Goal: Task Accomplishment & Management: Manage account settings

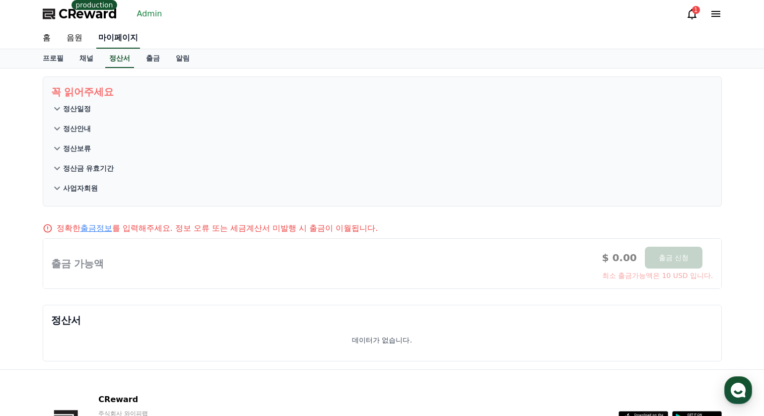
click at [124, 37] on link "마이페이지" at bounding box center [118, 38] width 44 height 21
select select "**********"
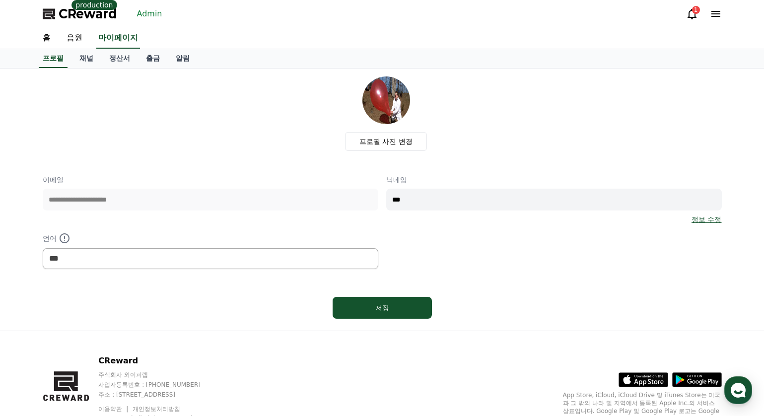
click at [146, 19] on link "Admin" at bounding box center [149, 14] width 33 height 16
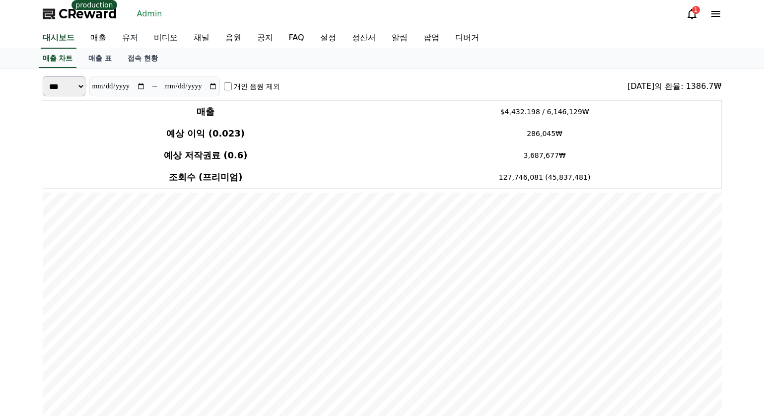
click at [125, 39] on link "유저" at bounding box center [130, 38] width 32 height 21
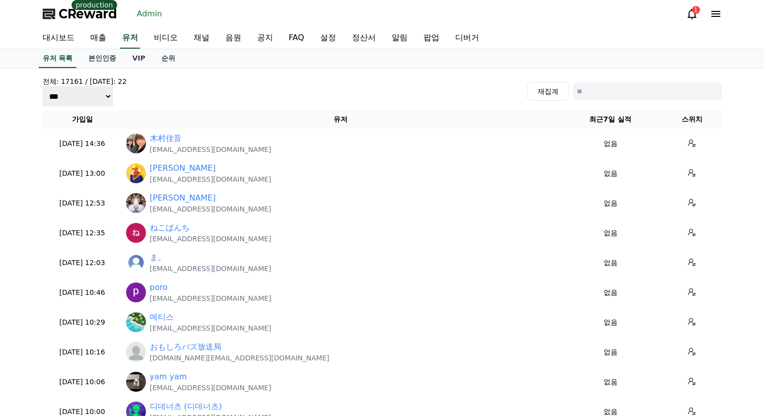
click at [592, 89] on input at bounding box center [647, 91] width 149 height 18
click at [67, 43] on link "대시보드" at bounding box center [59, 38] width 48 height 21
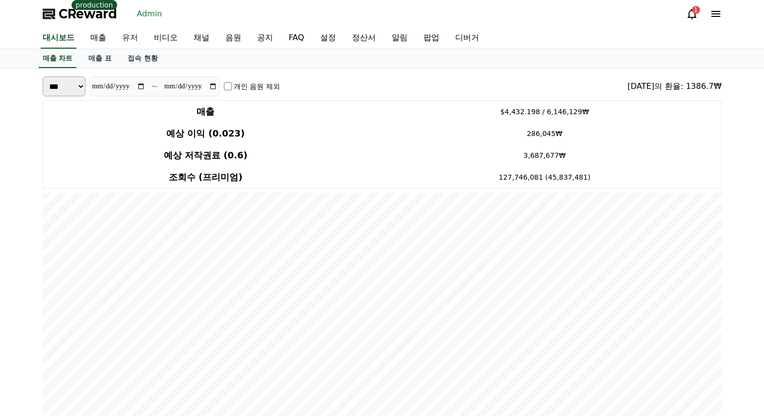
click at [130, 35] on link "유저" at bounding box center [130, 38] width 32 height 21
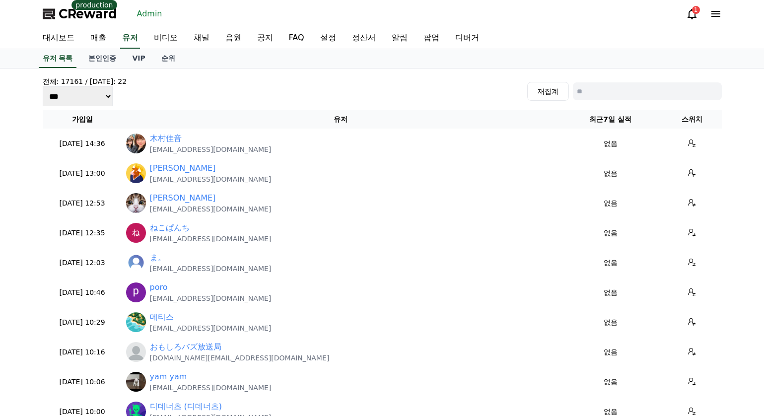
click at [622, 98] on input at bounding box center [647, 91] width 149 height 18
click at [595, 96] on input at bounding box center [647, 91] width 149 height 18
paste input "**********"
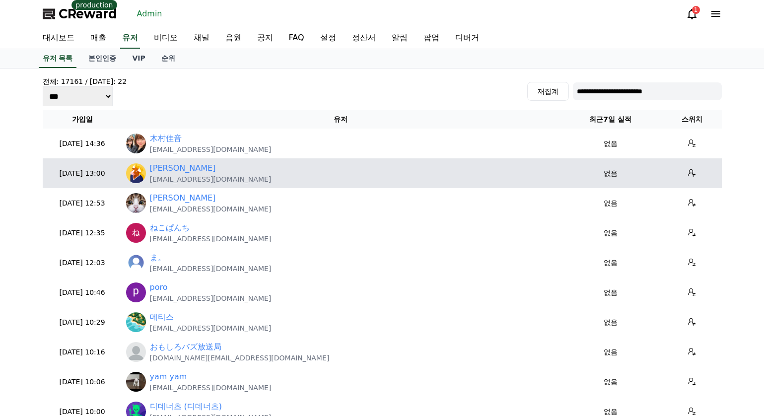
type input "**********"
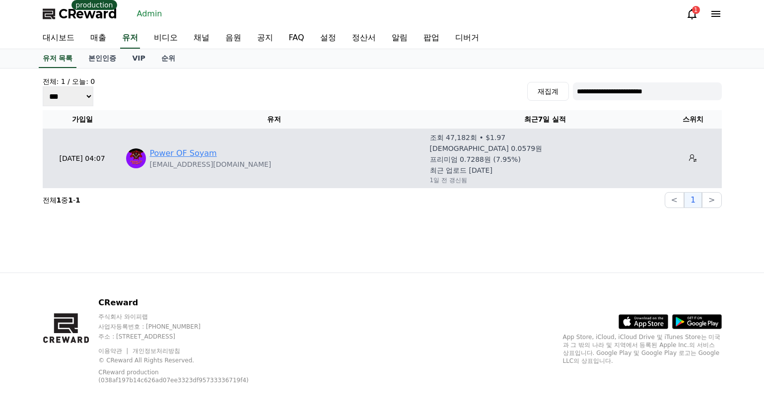
click at [187, 151] on link "Power OF Soyam" at bounding box center [183, 153] width 67 height 12
click at [189, 148] on link "Power OF Soyam" at bounding box center [183, 153] width 67 height 12
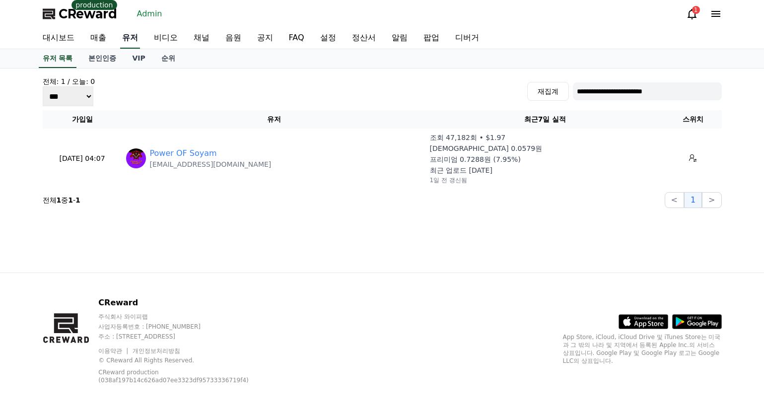
click at [137, 41] on link "유저" at bounding box center [130, 38] width 20 height 21
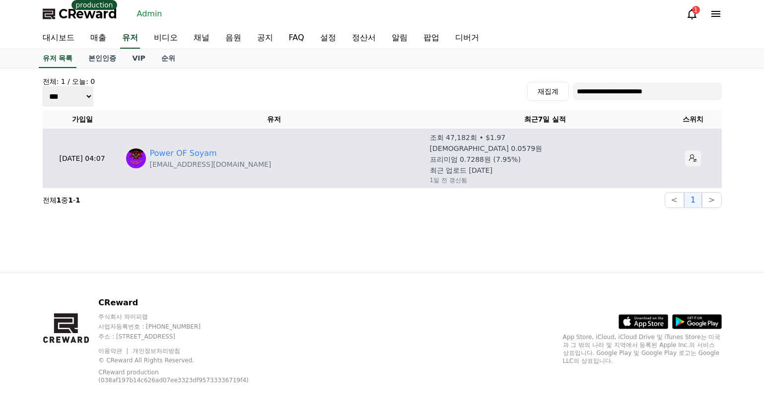
click at [689, 161] on icon at bounding box center [693, 158] width 8 height 8
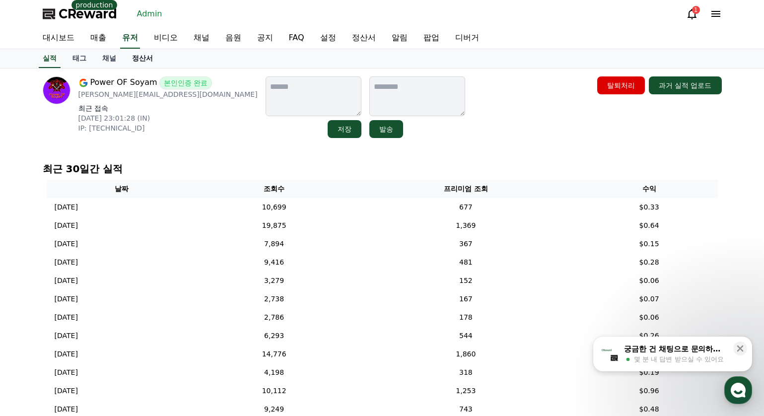
click at [135, 56] on link "정산서" at bounding box center [142, 58] width 37 height 19
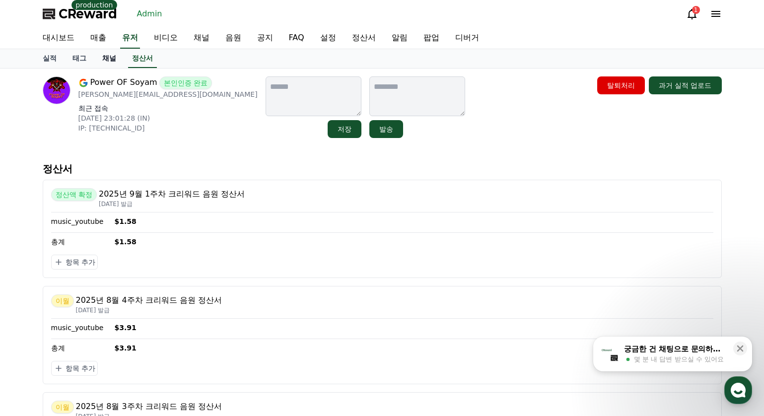
click at [111, 61] on link "채널" at bounding box center [109, 58] width 30 height 19
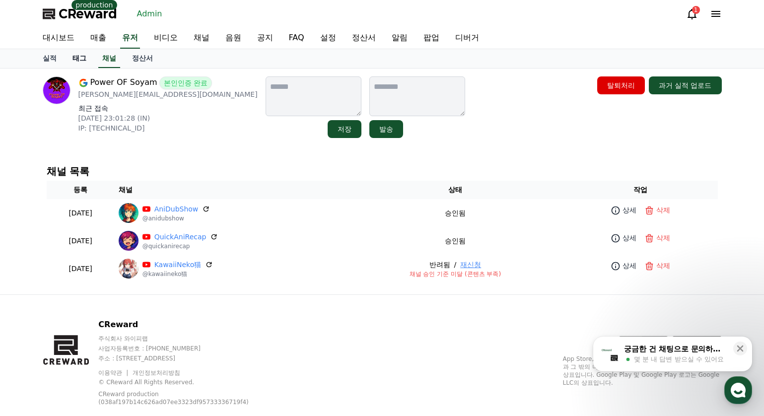
click at [80, 56] on link "태그" at bounding box center [80, 58] width 30 height 19
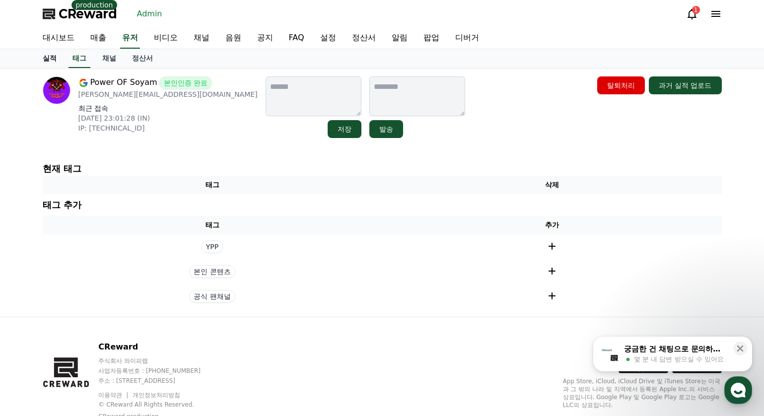
click at [47, 58] on link "실적" at bounding box center [50, 58] width 30 height 19
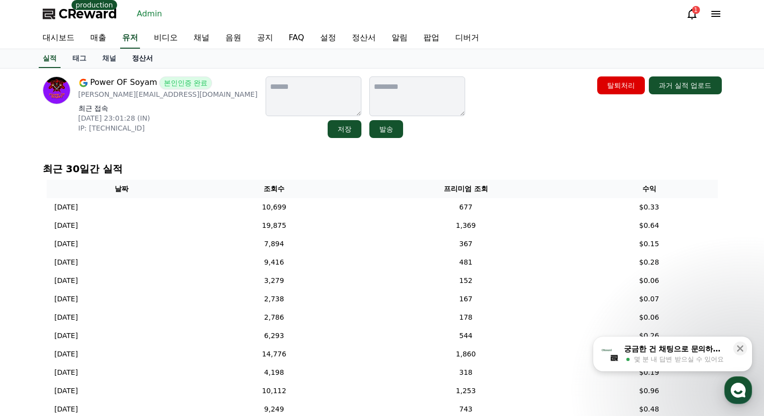
drag, startPoint x: 115, startPoint y: 57, endPoint x: 134, endPoint y: 58, distance: 19.4
click at [116, 58] on link "채널" at bounding box center [109, 58] width 30 height 19
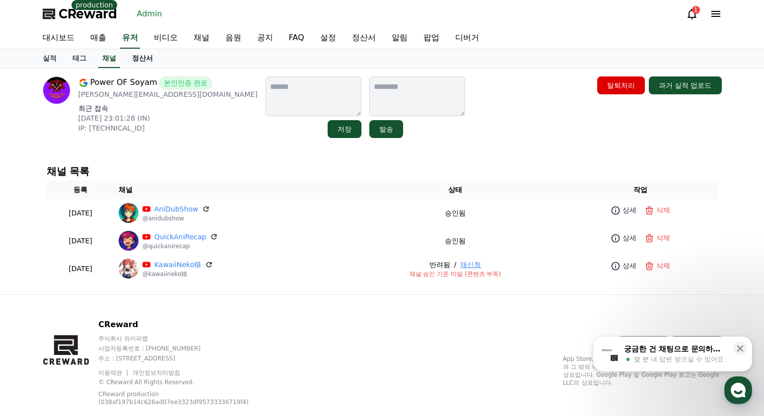
click at [134, 58] on link "정산서" at bounding box center [142, 58] width 37 height 19
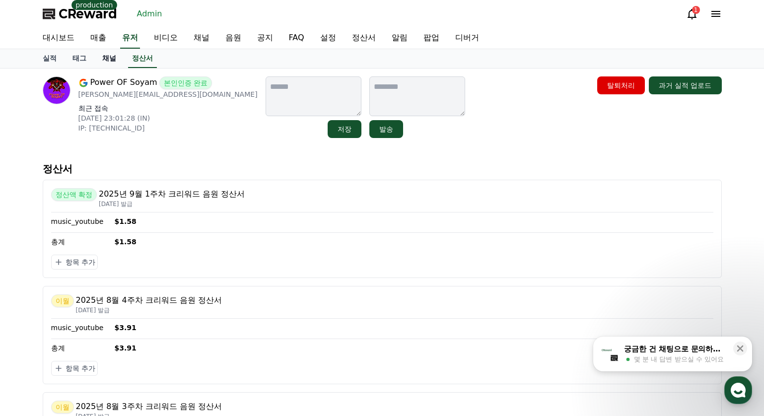
click at [95, 58] on link "채널" at bounding box center [109, 58] width 30 height 19
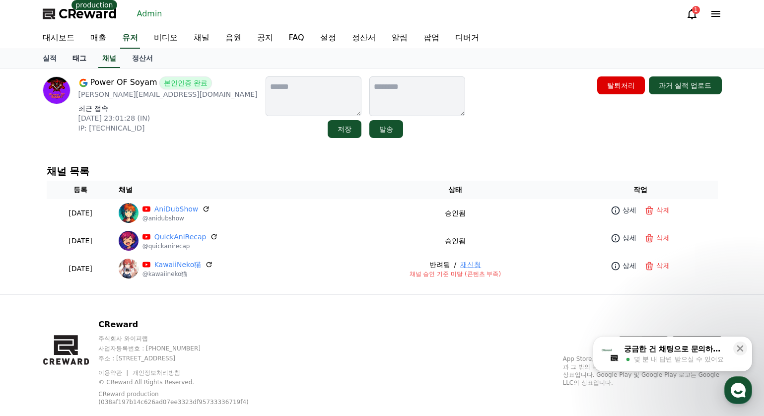
click at [77, 56] on link "태그" at bounding box center [80, 58] width 30 height 19
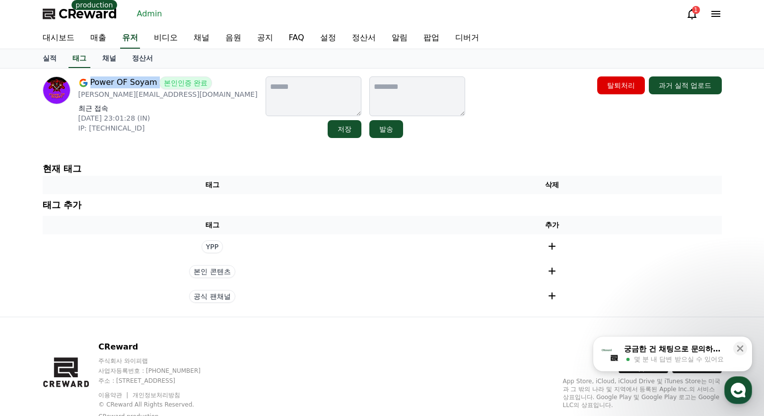
drag, startPoint x: 89, startPoint y: 85, endPoint x: 156, endPoint y: 83, distance: 67.0
click at [156, 83] on div "Power OF [PERSON_NAME] 본인인증 완료" at bounding box center [167, 82] width 179 height 13
copy div "Power OF Soyam"
click at [153, 15] on link "Admin" at bounding box center [149, 14] width 33 height 16
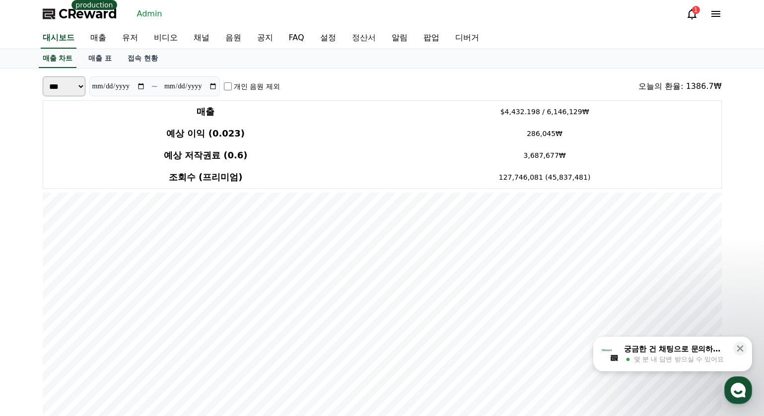
click at [357, 40] on link "정산서" at bounding box center [364, 38] width 40 height 21
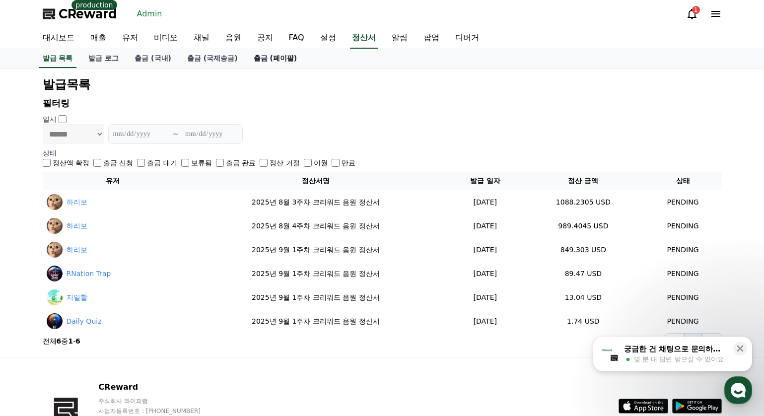
click at [253, 63] on link "출금 (페이팔)" at bounding box center [276, 58] width 60 height 19
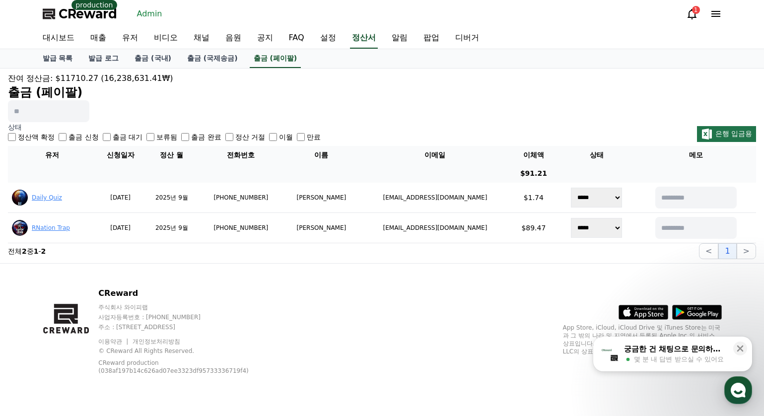
click at [321, 101] on div "잔여 정산금: $11710.27 (16,238,631.41₩) 출금 (페이팔)" at bounding box center [382, 97] width 748 height 50
click at [61, 117] on input at bounding box center [48, 111] width 81 height 22
paste input "**********"
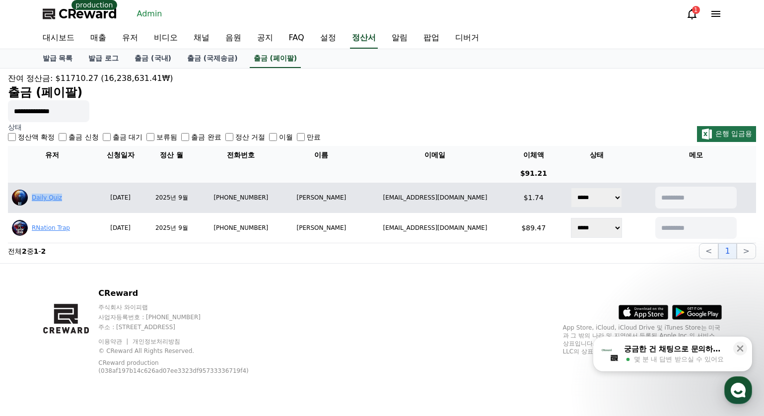
drag, startPoint x: 78, startPoint y: 195, endPoint x: 32, endPoint y: 199, distance: 45.9
click at [32, 199] on div "Daily Quiz" at bounding box center [52, 198] width 80 height 16
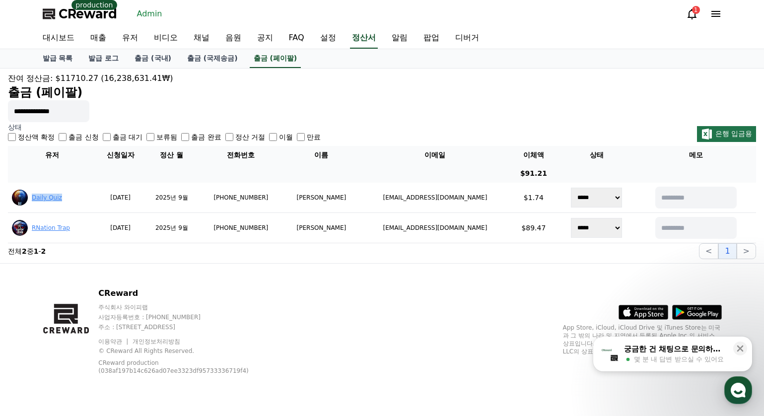
copy link "Daily Quiz"
click at [53, 107] on input "**********" at bounding box center [48, 111] width 81 height 22
paste input
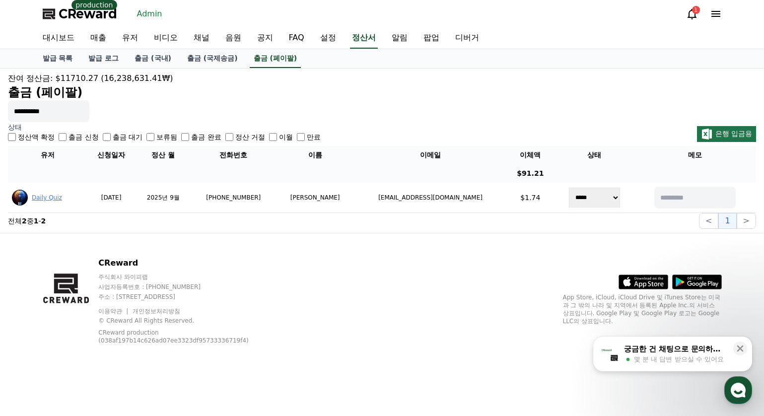
click at [86, 112] on input "**********" at bounding box center [48, 111] width 81 height 22
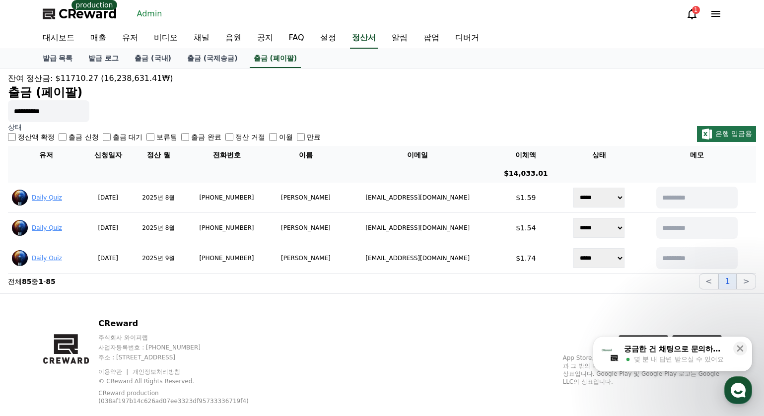
click at [75, 109] on input "**********" at bounding box center [48, 111] width 81 height 22
drag, startPoint x: 79, startPoint y: 108, endPoint x: 3, endPoint y: 112, distance: 76.5
click at [3, 112] on div "**********" at bounding box center [382, 180] width 764 height 225
paste input "****"
type input "**********"
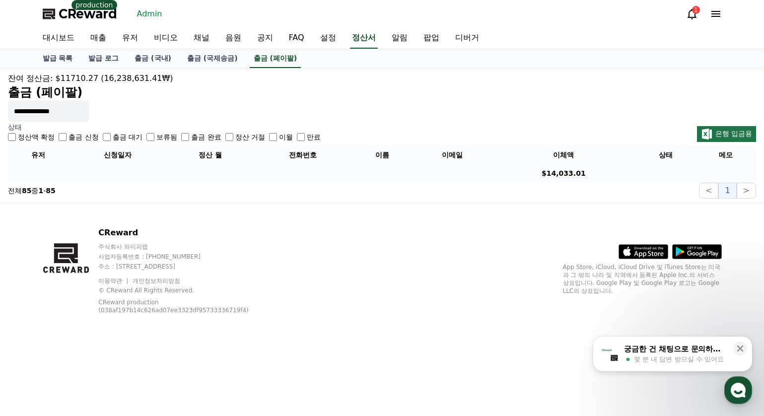
click at [189, 130] on p "상태" at bounding box center [164, 127] width 313 height 10
click at [291, 117] on div "**********" at bounding box center [382, 97] width 748 height 50
click at [152, 14] on link "Admin" at bounding box center [149, 14] width 33 height 16
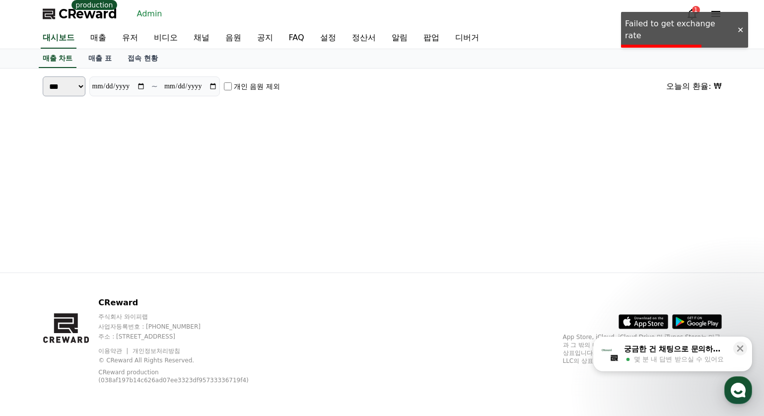
click at [154, 12] on link "Admin" at bounding box center [149, 14] width 33 height 16
click at [132, 41] on link "유저" at bounding box center [130, 38] width 32 height 21
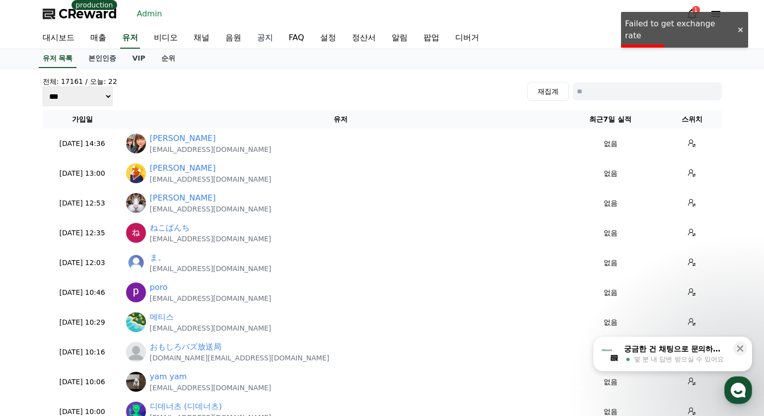
click at [258, 39] on link "공지" at bounding box center [265, 38] width 32 height 21
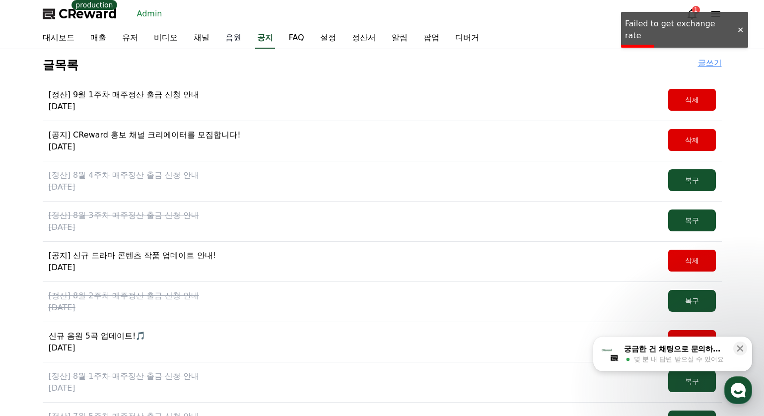
click at [232, 40] on link "음원" at bounding box center [233, 38] width 32 height 21
click at [267, 39] on link "공지" at bounding box center [265, 38] width 32 height 21
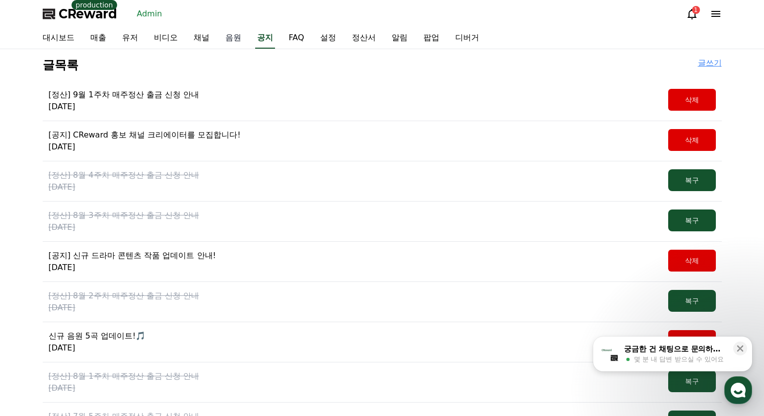
click at [233, 35] on link "음원" at bounding box center [233, 38] width 32 height 21
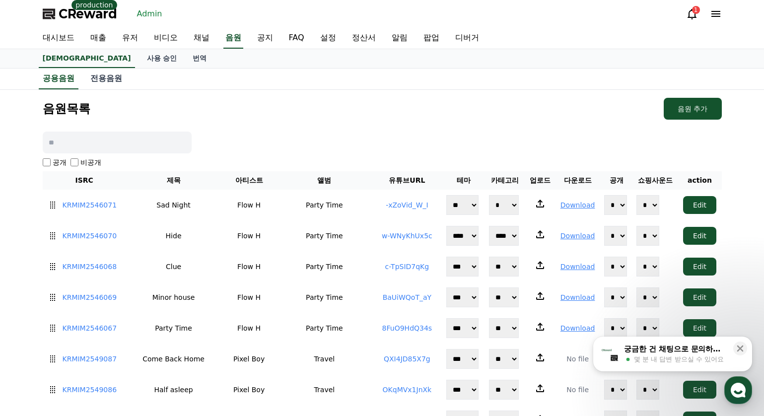
click at [247, 36] on div "대시보드 매출 유저 비디오 채널 음원 공지 FAQ 설정 정산서 알림 팝업 디버거" at bounding box center [382, 38] width 695 height 21
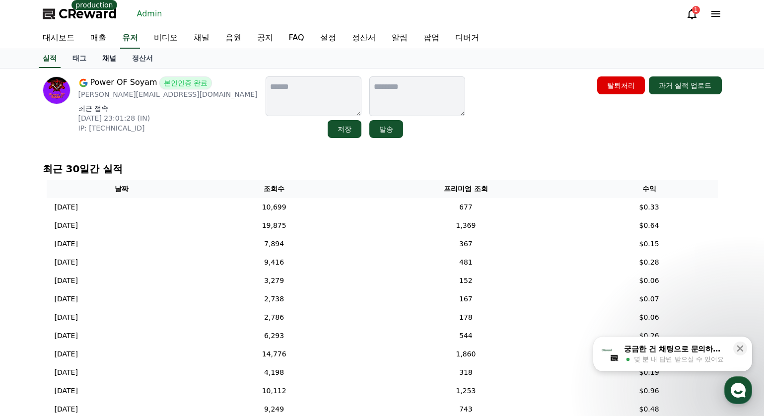
click at [107, 56] on link "채널" at bounding box center [109, 58] width 30 height 19
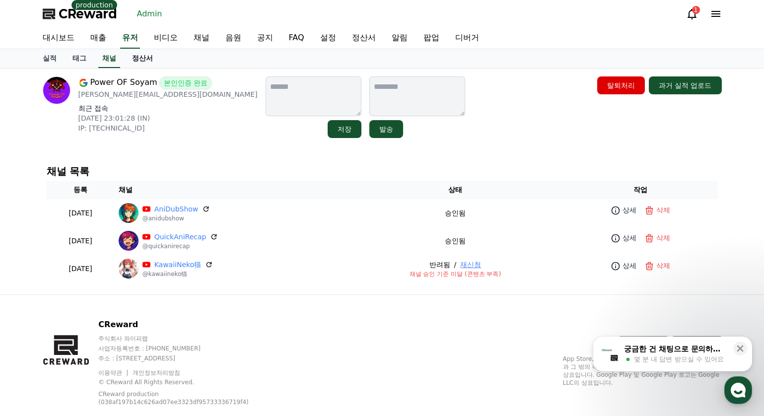
click at [137, 63] on link "정산서" at bounding box center [142, 58] width 37 height 19
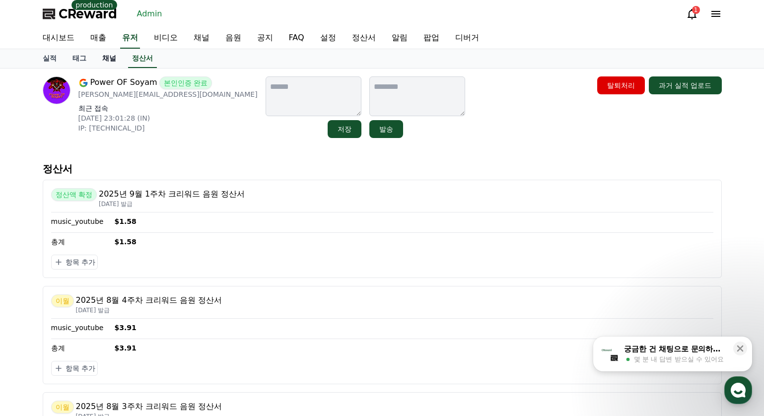
click at [105, 59] on link "채널" at bounding box center [109, 58] width 30 height 19
